Goal: Find specific page/section: Find specific page/section

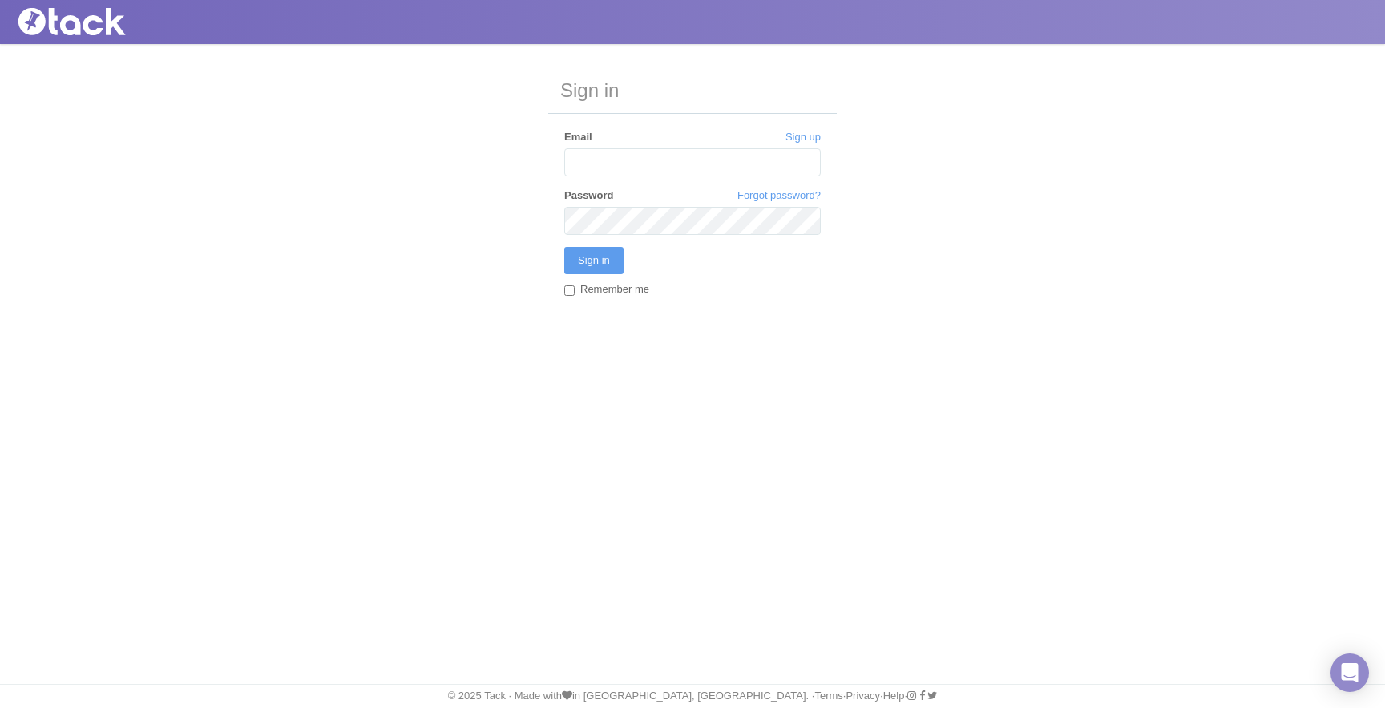
click at [612, 165] on input "Email" at bounding box center [692, 162] width 257 height 28
type input "[PERSON_NAME][EMAIL_ADDRESS][DOMAIN_NAME]"
click at [564, 247] on input "Sign in" at bounding box center [593, 260] width 59 height 27
click at [608, 250] on input "Sign in" at bounding box center [593, 260] width 59 height 27
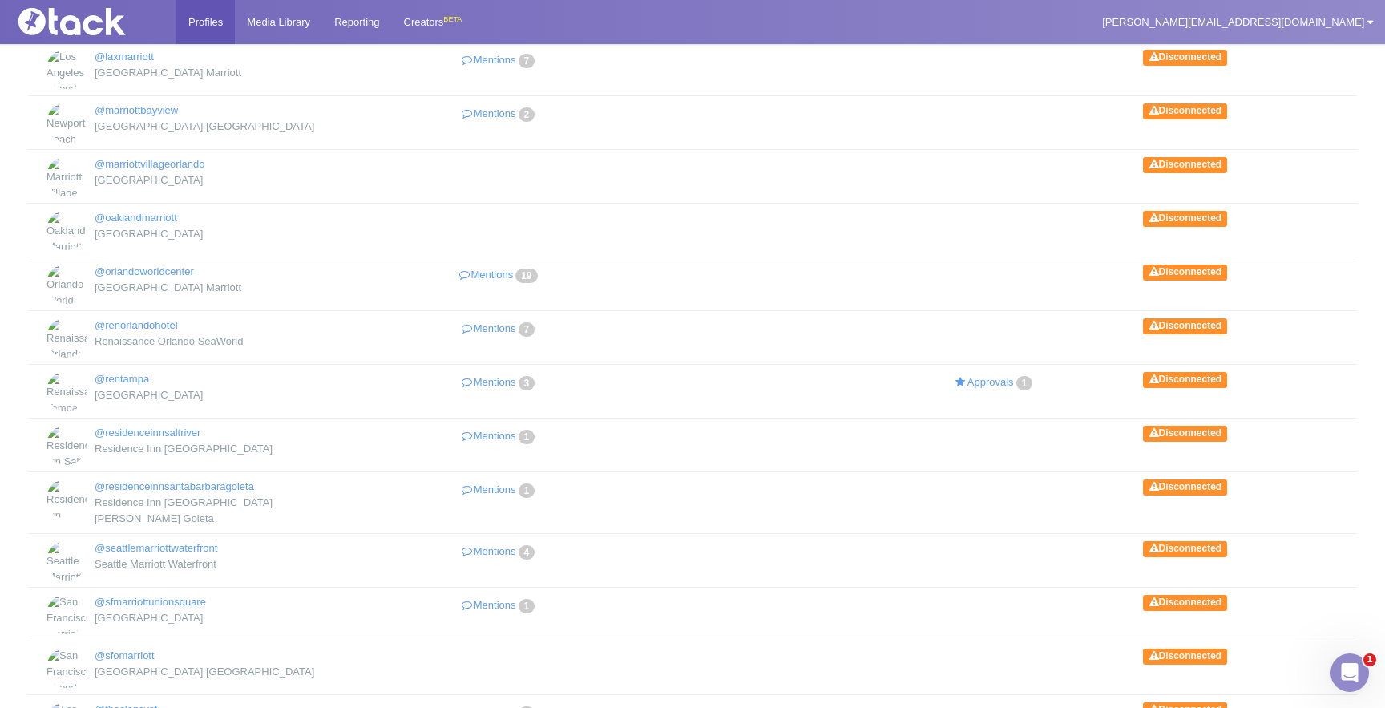
scroll to position [554, 0]
click at [176, 318] on link "@renorlandohotel" at bounding box center [136, 324] width 83 height 12
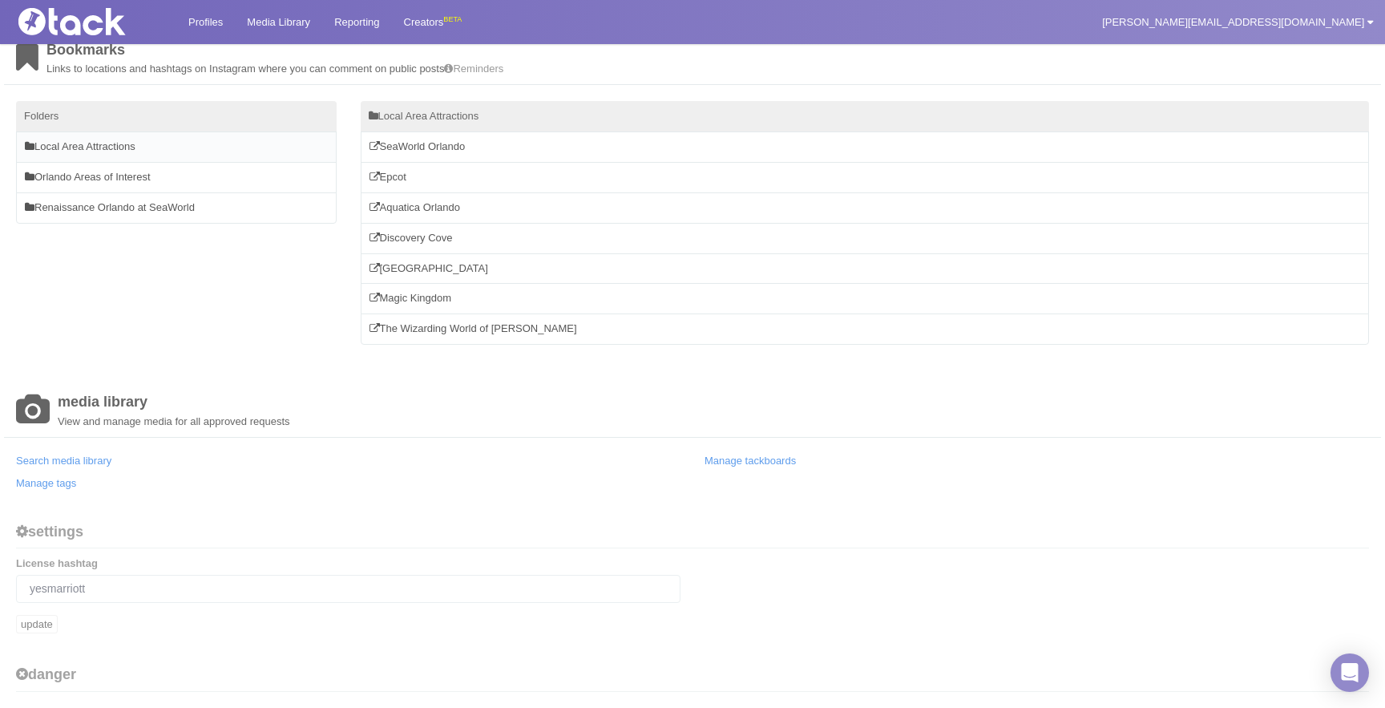
scroll to position [546, 0]
click at [109, 458] on link "Search media library" at bounding box center [63, 459] width 95 height 12
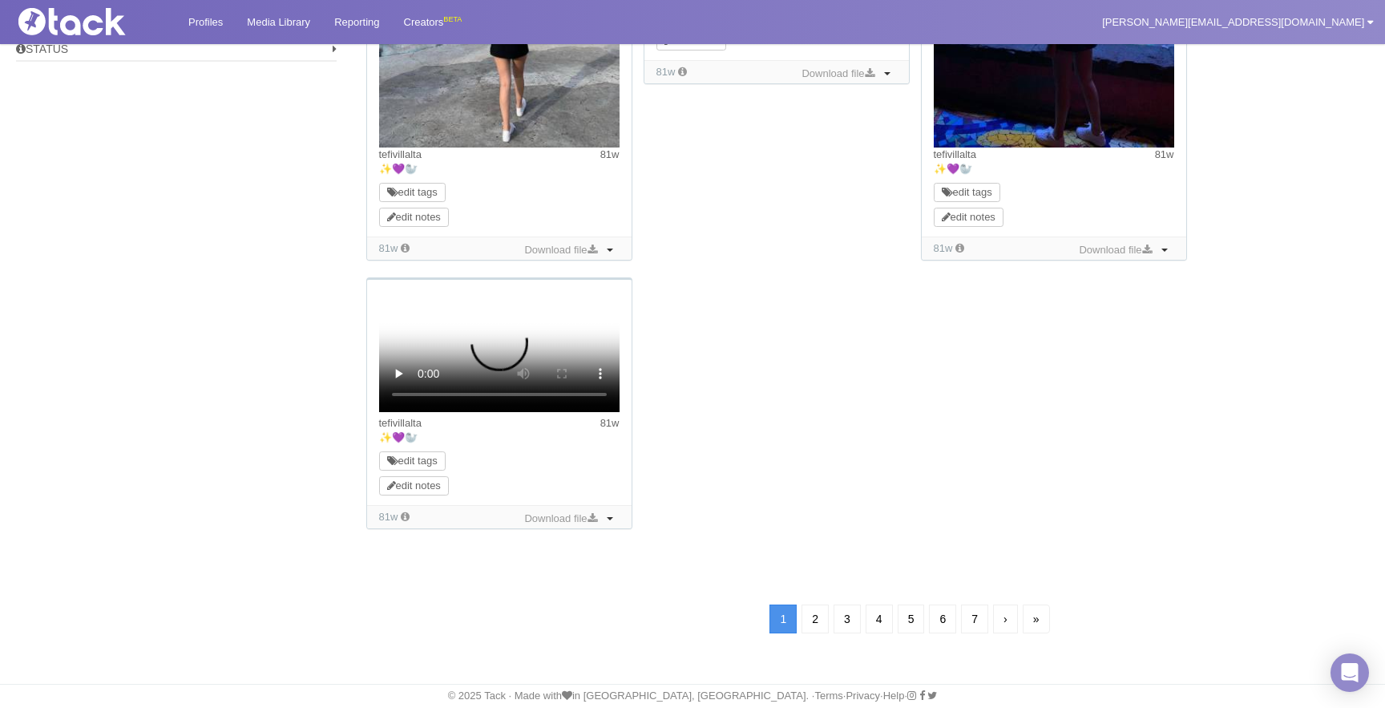
scroll to position [1489, 0]
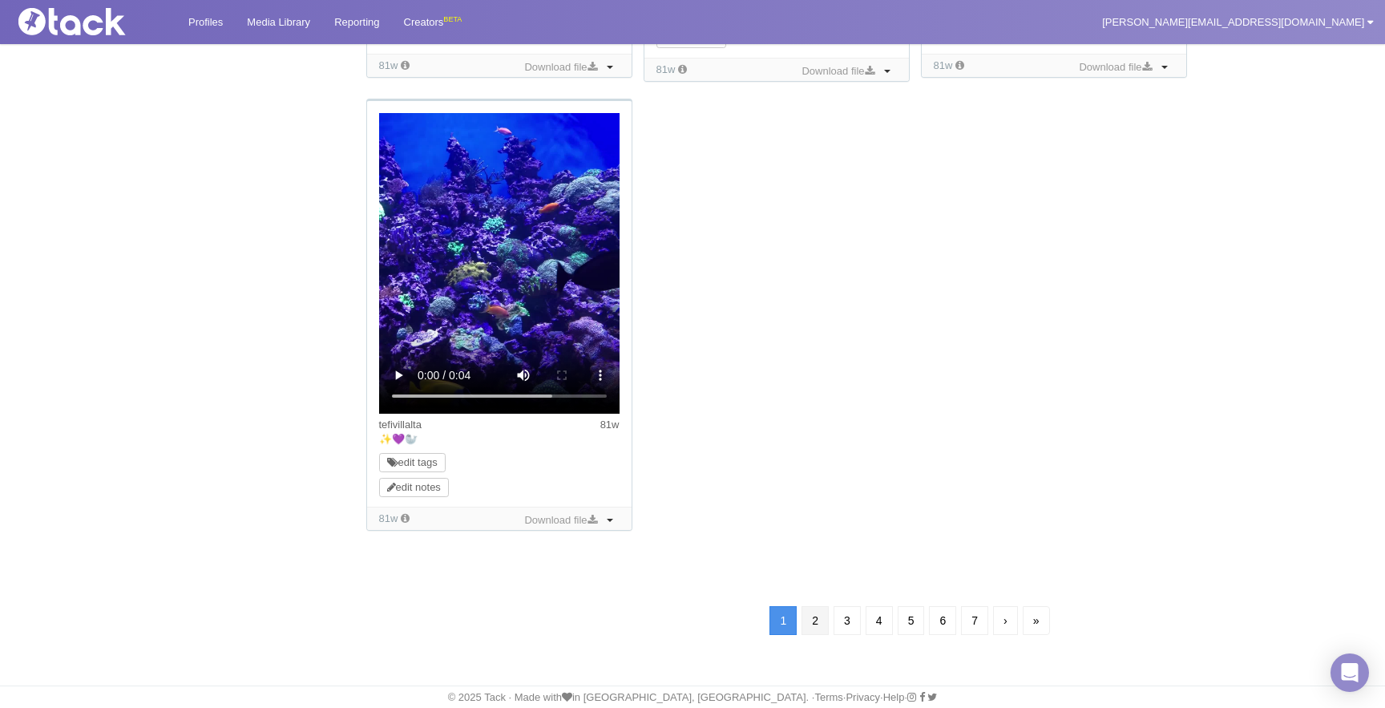
click at [806, 619] on link "2" at bounding box center [815, 620] width 27 height 29
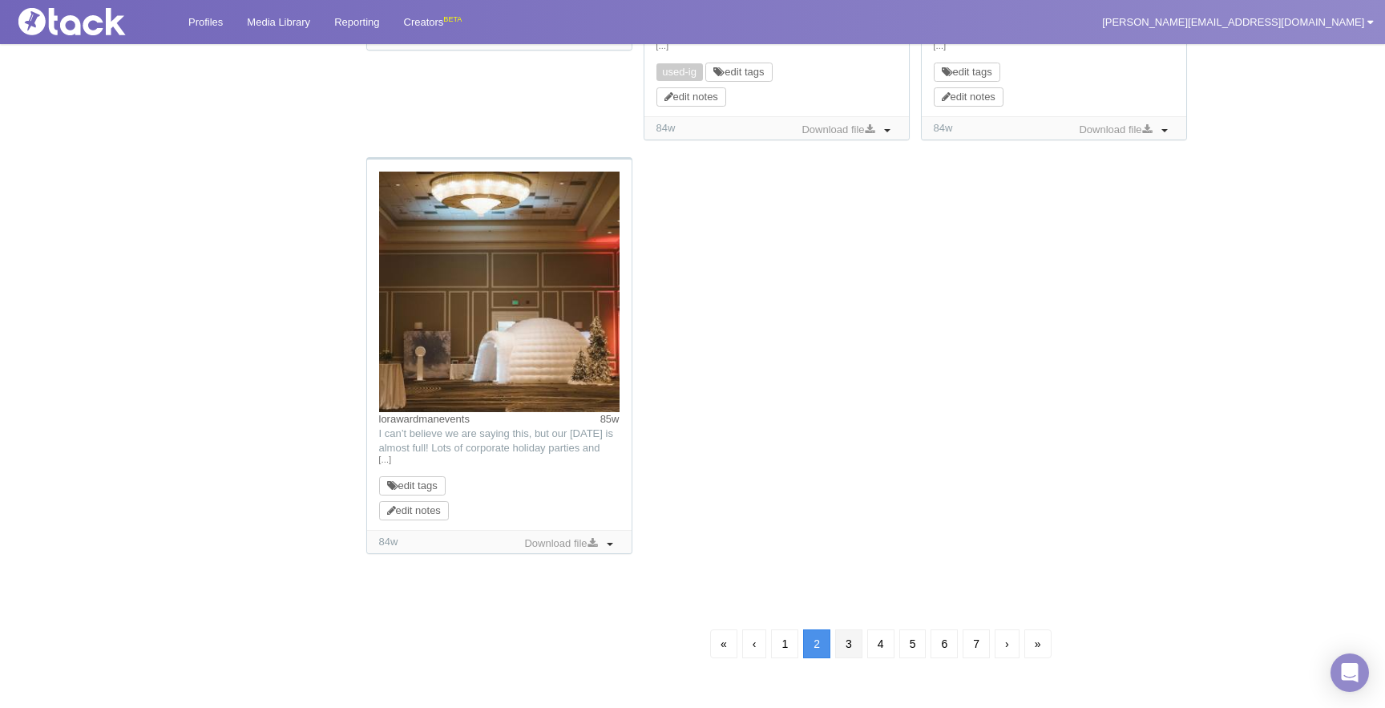
click at [848, 641] on link "3" at bounding box center [848, 643] width 27 height 29
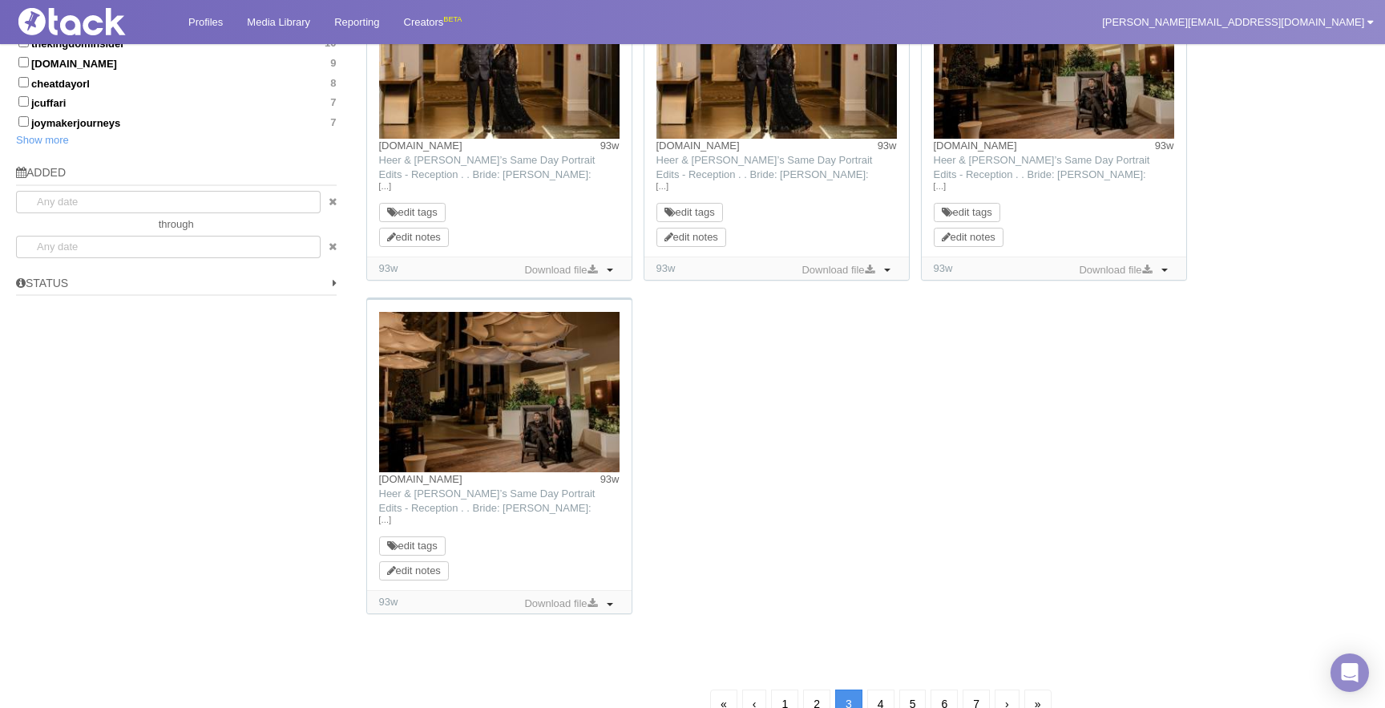
scroll to position [1158, 0]
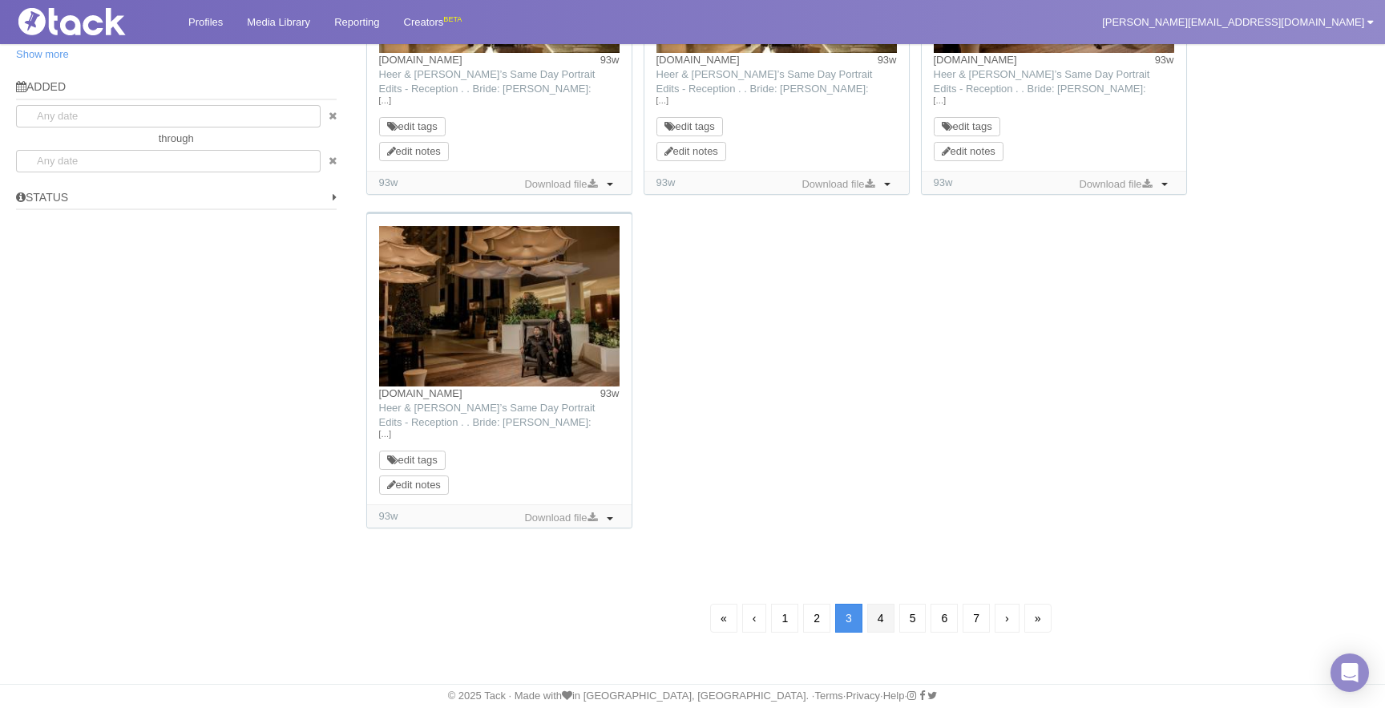
click at [884, 616] on link "4" at bounding box center [880, 618] width 27 height 29
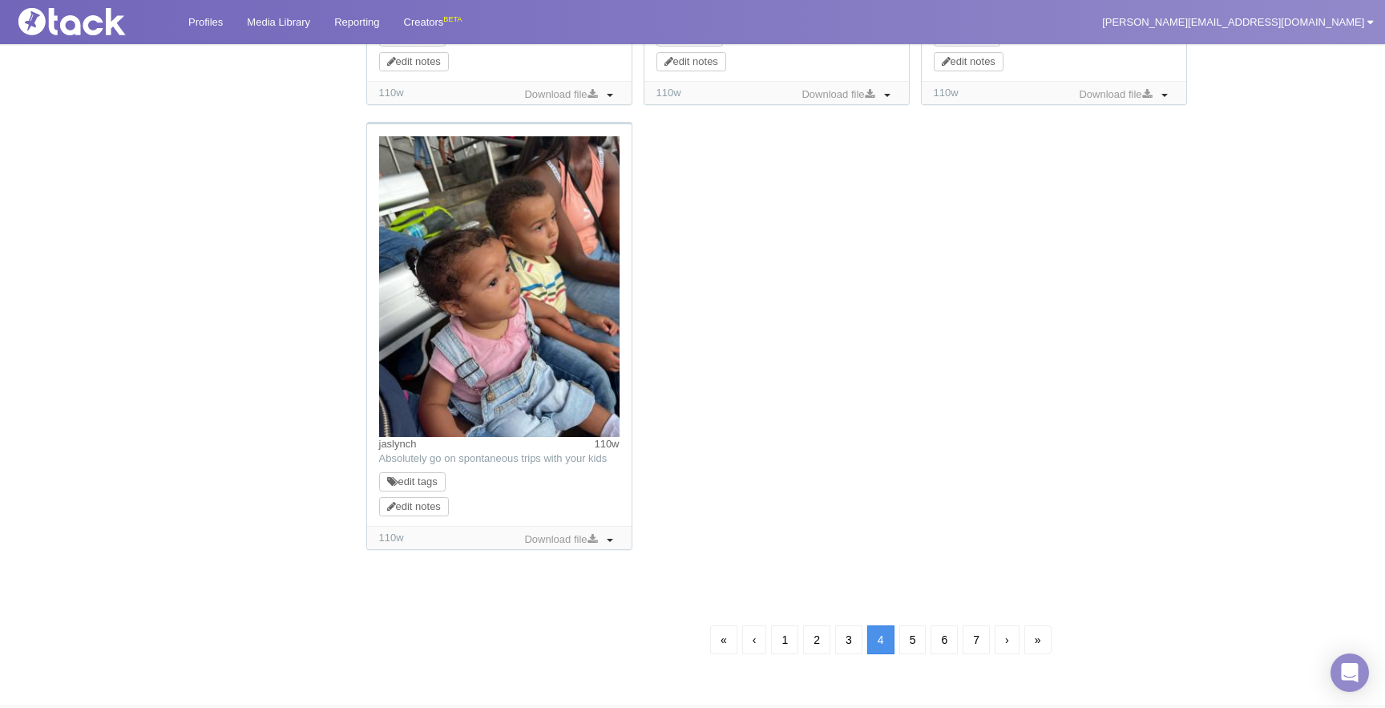
scroll to position [1530, 0]
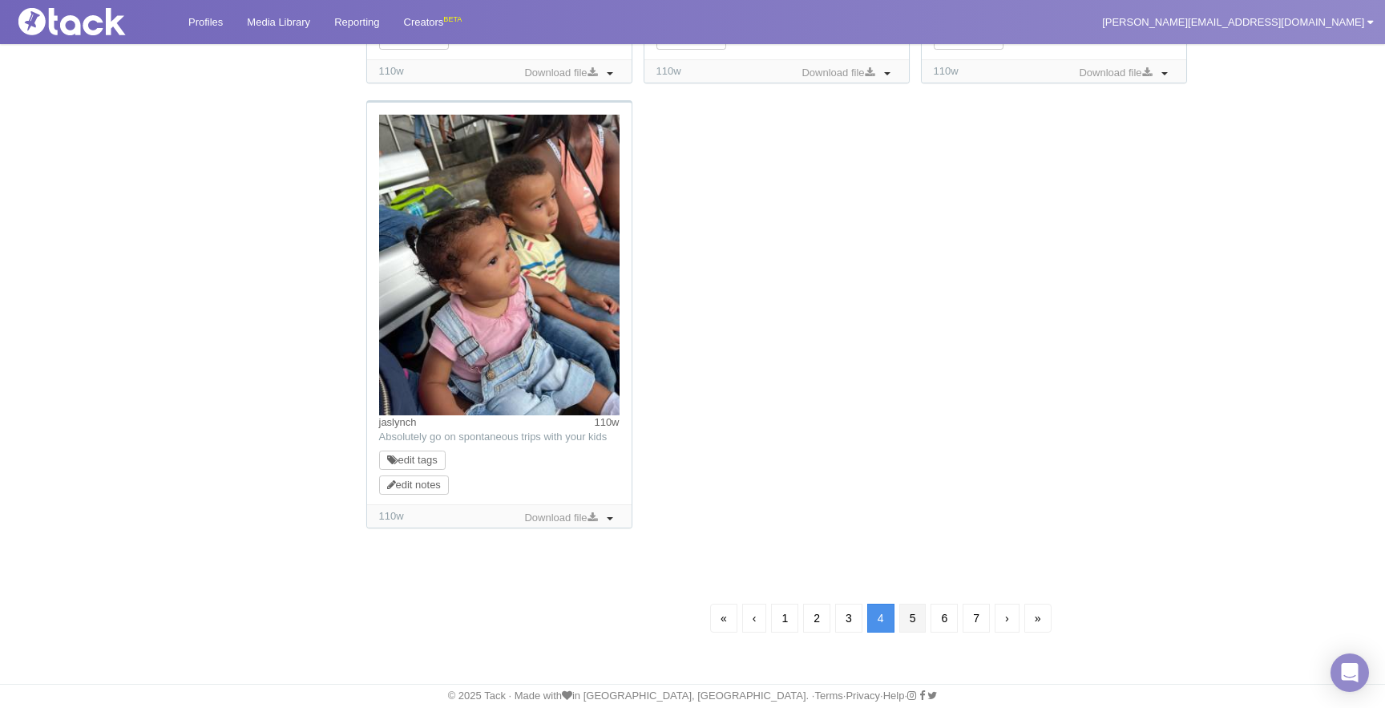
click at [911, 626] on link "5" at bounding box center [912, 618] width 27 height 29
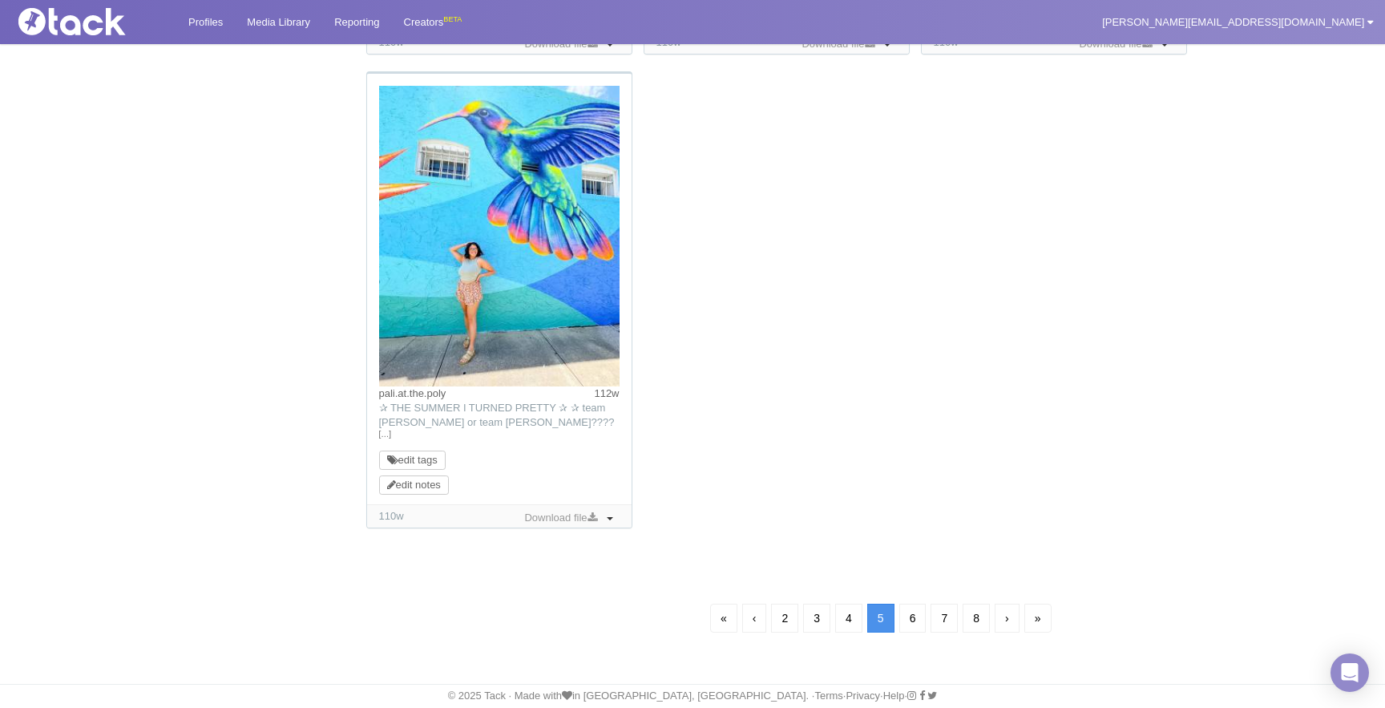
scroll to position [115, 0]
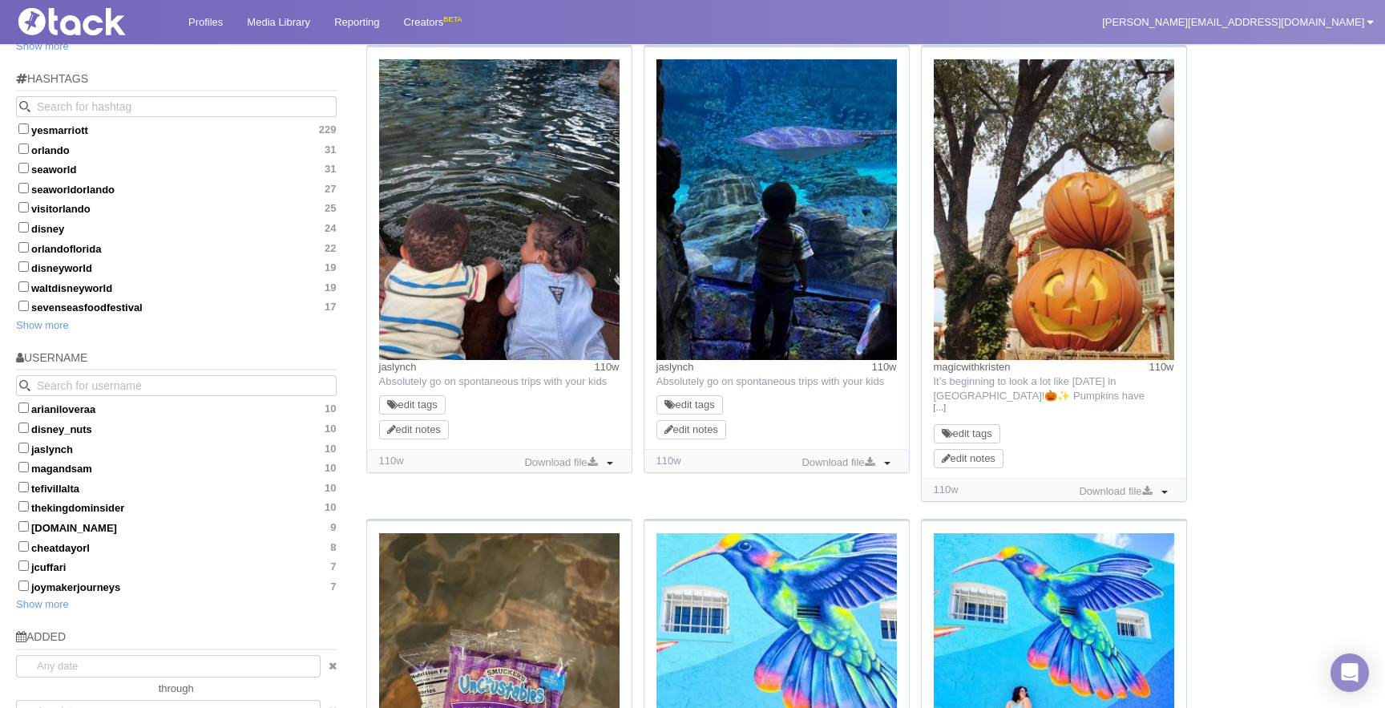
scroll to position [607, 0]
